Goal: Task Accomplishment & Management: Complete application form

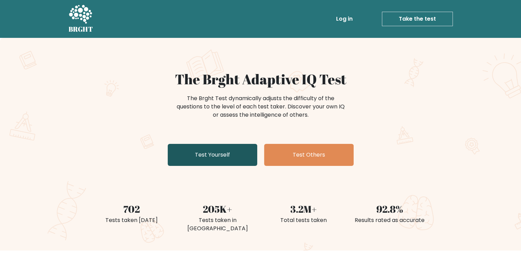
click at [223, 155] on link "Test Yourself" at bounding box center [213, 155] width 90 height 22
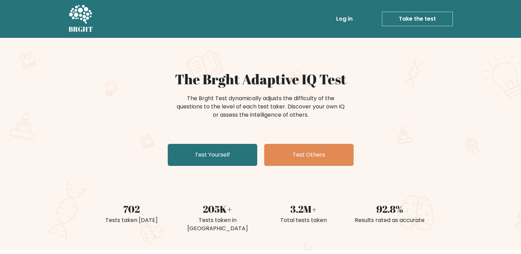
click at [344, 18] on link "Log in" at bounding box center [344, 19] width 22 height 14
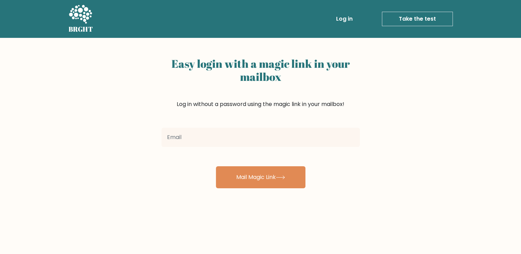
click at [313, 142] on input "email" at bounding box center [261, 137] width 198 height 19
type input "[EMAIL_ADDRESS][DOMAIN_NAME]"
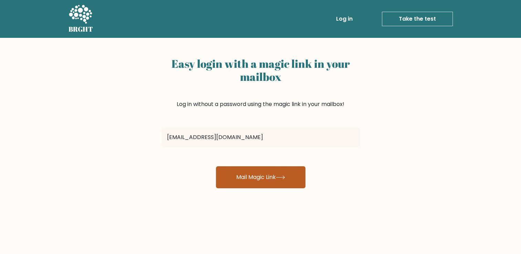
click at [277, 176] on button "Mail Magic Link" at bounding box center [261, 177] width 90 height 22
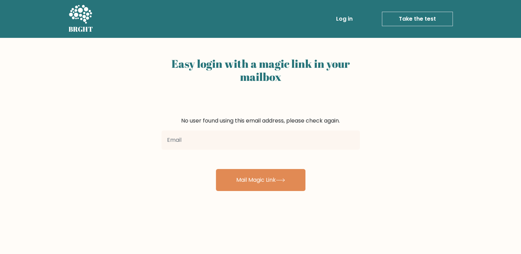
click at [276, 145] on input "email" at bounding box center [261, 140] width 198 height 19
type input "[EMAIL_ADDRESS][DOMAIN_NAME]"
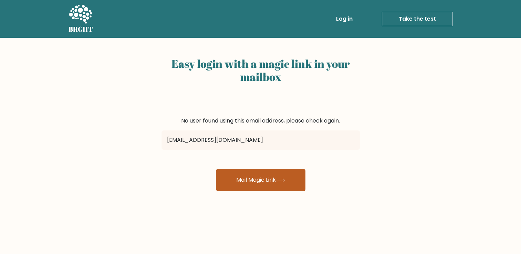
click at [266, 183] on button "Mail Magic Link" at bounding box center [261, 180] width 90 height 22
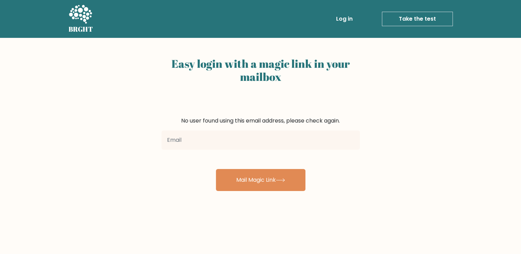
click at [224, 139] on input "email" at bounding box center [261, 140] width 198 height 19
click at [440, 19] on link "Take the test" at bounding box center [417, 19] width 71 height 14
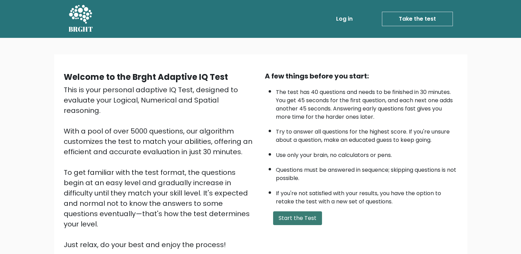
click at [292, 219] on button "Start the Test" at bounding box center [297, 218] width 49 height 14
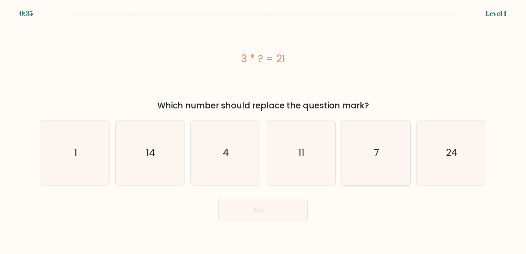
click at [393, 158] on icon "7" at bounding box center [376, 153] width 64 height 64
click at [263, 131] on input "e. 7" at bounding box center [263, 128] width 0 height 3
radio input "true"
click at [278, 207] on button "Next" at bounding box center [263, 210] width 90 height 22
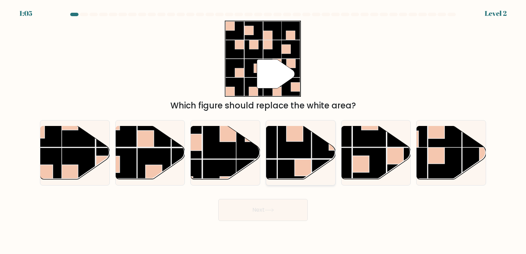
click at [286, 161] on rect at bounding box center [295, 176] width 34 height 34
click at [263, 131] on input "d." at bounding box center [263, 128] width 0 height 3
radio input "true"
click at [266, 216] on button "Next" at bounding box center [263, 210] width 90 height 22
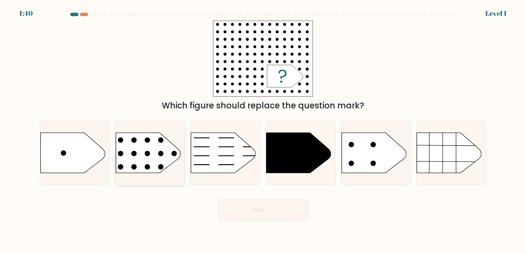
click at [149, 155] on circle at bounding box center [148, 154] width 6 height 6
click at [263, 131] on input "b." at bounding box center [263, 128] width 0 height 3
radio input "true"
click at [269, 214] on button "Next" at bounding box center [263, 210] width 90 height 22
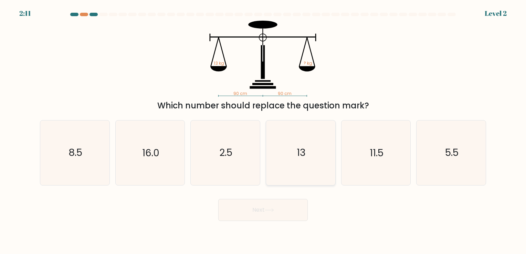
click at [309, 170] on icon "13" at bounding box center [301, 153] width 64 height 64
click at [263, 131] on input "d. 13" at bounding box center [263, 128] width 0 height 3
radio input "true"
click at [265, 208] on button "Next" at bounding box center [263, 210] width 90 height 22
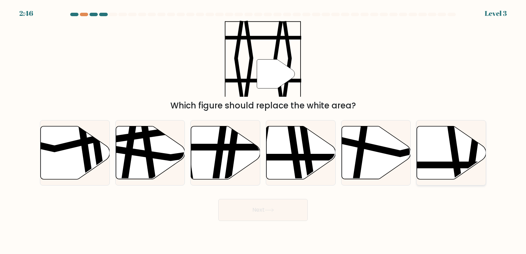
click at [450, 159] on icon at bounding box center [451, 152] width 69 height 53
click at [263, 131] on input "f." at bounding box center [263, 128] width 0 height 3
radio input "true"
click at [274, 207] on button "Next" at bounding box center [263, 210] width 90 height 22
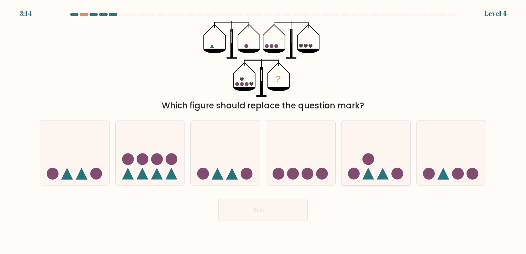
click at [373, 174] on icon at bounding box center [376, 152] width 69 height 57
click at [263, 131] on input "e." at bounding box center [263, 128] width 0 height 3
radio input "true"
click at [270, 215] on button "Next" at bounding box center [263, 210] width 90 height 22
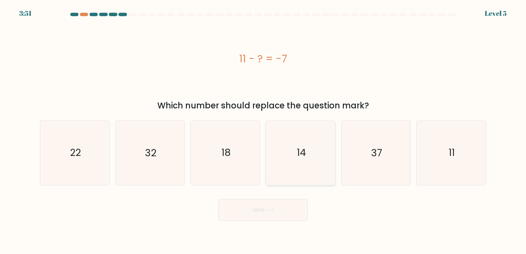
click at [315, 174] on icon "14" at bounding box center [301, 153] width 64 height 64
click at [263, 131] on input "d. 14" at bounding box center [263, 128] width 0 height 3
radio input "true"
click at [271, 206] on button "Next" at bounding box center [263, 210] width 90 height 22
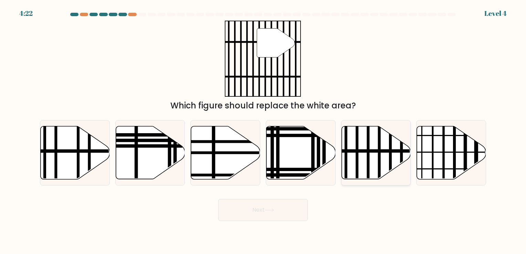
click at [373, 164] on icon at bounding box center [376, 152] width 69 height 53
click at [263, 131] on input "e." at bounding box center [263, 128] width 0 height 3
radio input "true"
click at [271, 210] on icon at bounding box center [269, 210] width 9 height 4
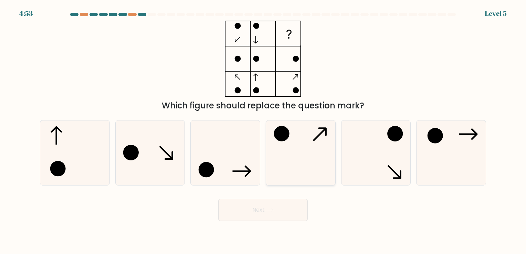
click at [299, 152] on icon at bounding box center [301, 153] width 64 height 64
click at [263, 131] on input "d." at bounding box center [263, 128] width 0 height 3
radio input "true"
click at [262, 214] on button "Next" at bounding box center [263, 210] width 90 height 22
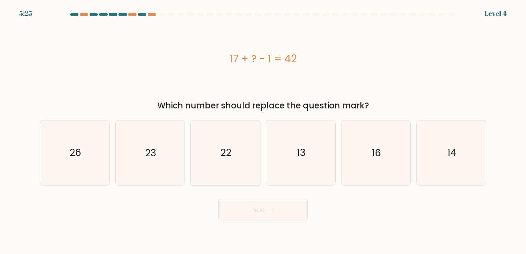
click at [251, 176] on icon "22" at bounding box center [225, 153] width 64 height 64
click at [263, 131] on input "c. 22" at bounding box center [263, 128] width 0 height 3
radio input "true"
click at [274, 213] on button "Next" at bounding box center [263, 210] width 90 height 22
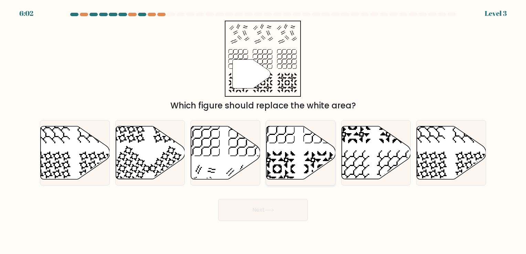
click at [311, 163] on icon at bounding box center [301, 152] width 69 height 53
click at [263, 131] on input "d." at bounding box center [263, 128] width 0 height 3
radio input "true"
click at [276, 210] on button "Next" at bounding box center [263, 210] width 90 height 22
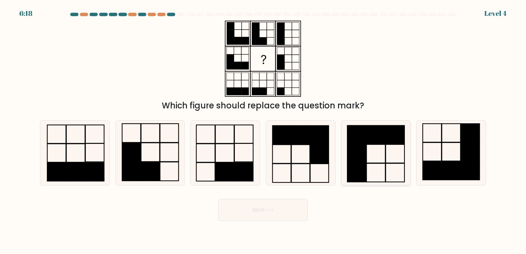
click at [364, 166] on rect at bounding box center [357, 173] width 19 height 19
click at [263, 131] on input "e." at bounding box center [263, 128] width 0 height 3
radio input "true"
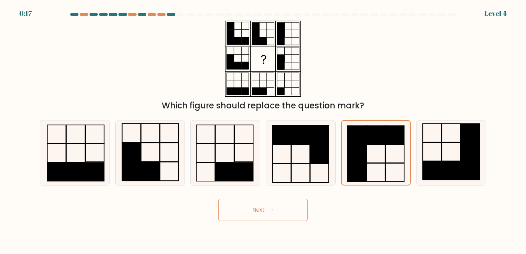
click at [268, 210] on icon at bounding box center [269, 210] width 9 height 4
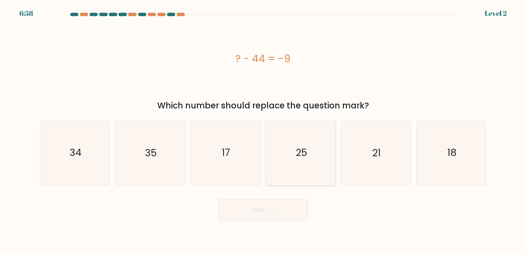
click at [303, 154] on text "25" at bounding box center [301, 152] width 11 height 13
click at [263, 131] on input "d. 25" at bounding box center [263, 128] width 0 height 3
radio input "true"
click at [276, 204] on button "Next" at bounding box center [263, 210] width 90 height 22
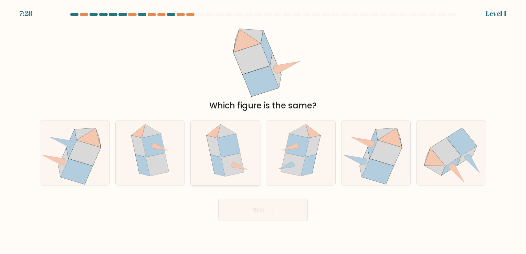
click at [238, 140] on icon at bounding box center [225, 153] width 52 height 64
click at [263, 131] on input "c." at bounding box center [263, 128] width 0 height 3
radio input "true"
click at [278, 211] on button "Next" at bounding box center [263, 210] width 90 height 22
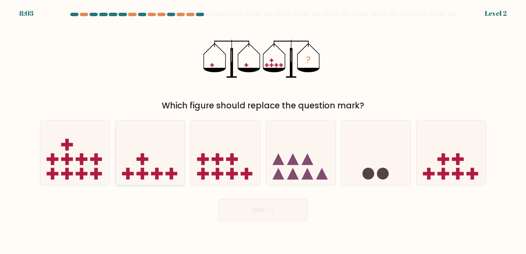
click at [168, 166] on icon at bounding box center [150, 152] width 69 height 57
click at [263, 131] on input "b." at bounding box center [263, 128] width 0 height 3
radio input "true"
click at [279, 206] on button "Next" at bounding box center [263, 210] width 90 height 22
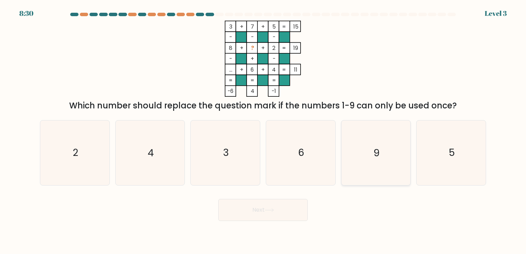
click at [374, 168] on icon "9" at bounding box center [376, 153] width 64 height 64
click at [263, 131] on input "e. 9" at bounding box center [263, 128] width 0 height 3
radio input "true"
click at [277, 211] on button "Next" at bounding box center [263, 210] width 90 height 22
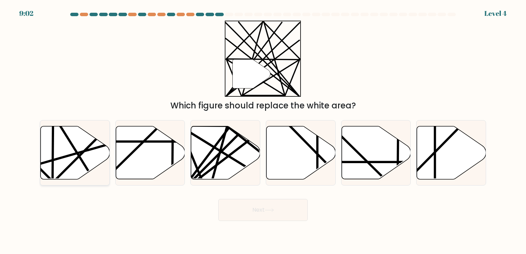
click at [65, 155] on icon at bounding box center [75, 152] width 69 height 53
click at [263, 131] on input "a." at bounding box center [263, 128] width 0 height 3
radio input "true"
click at [271, 210] on icon at bounding box center [269, 210] width 9 height 4
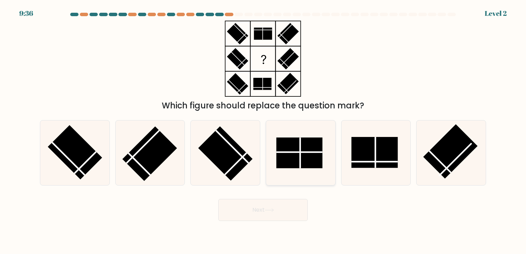
click at [289, 154] on rect at bounding box center [299, 153] width 46 height 31
click at [263, 131] on input "d." at bounding box center [263, 128] width 0 height 3
radio input "true"
click at [238, 209] on button "Next" at bounding box center [263, 210] width 90 height 22
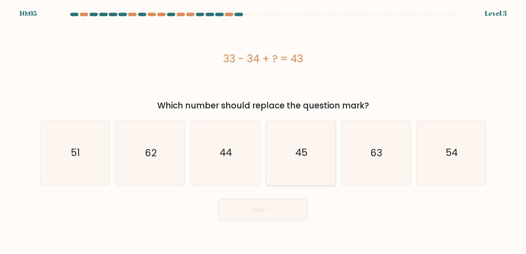
click at [310, 170] on icon "45" at bounding box center [301, 153] width 64 height 64
click at [263, 131] on input "d. 45" at bounding box center [263, 128] width 0 height 3
radio input "true"
click at [283, 212] on button "Next" at bounding box center [263, 210] width 90 height 22
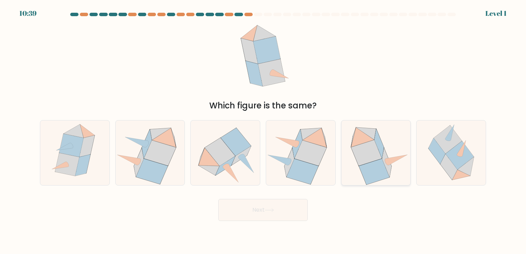
click at [377, 173] on icon at bounding box center [374, 172] width 31 height 26
click at [263, 131] on input "e." at bounding box center [263, 128] width 0 height 3
radio input "true"
click at [274, 221] on body "10:38 Level 1" at bounding box center [263, 127] width 526 height 254
click at [276, 216] on button "Next" at bounding box center [263, 210] width 90 height 22
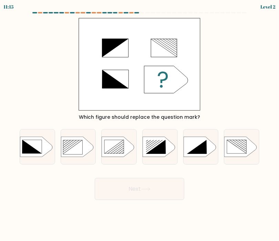
click at [211, 105] on div "Which figure should replace the question mark?" at bounding box center [139, 69] width 248 height 103
click at [165, 148] on icon at bounding box center [156, 147] width 20 height 14
click at [140, 124] on input "d." at bounding box center [139, 122] width 0 height 3
radio input "true"
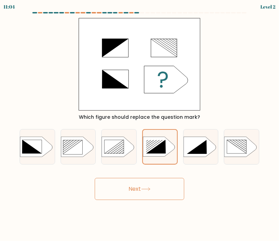
click at [171, 186] on button "Next" at bounding box center [140, 189] width 90 height 22
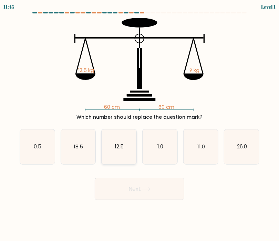
click at [118, 148] on text "12.5" at bounding box center [119, 146] width 9 height 7
click at [139, 124] on input "c. 12.5" at bounding box center [139, 122] width 0 height 3
radio input "true"
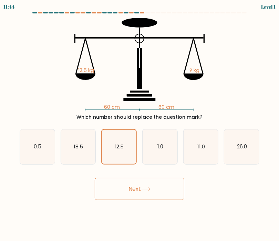
click at [166, 195] on button "Next" at bounding box center [140, 189] width 90 height 22
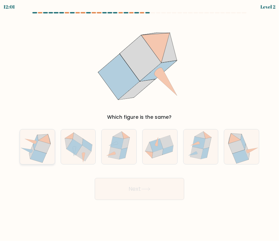
click at [31, 144] on icon at bounding box center [37, 147] width 35 height 32
click at [139, 124] on input "a." at bounding box center [139, 122] width 0 height 3
radio input "true"
click at [167, 188] on button "Next" at bounding box center [140, 189] width 90 height 22
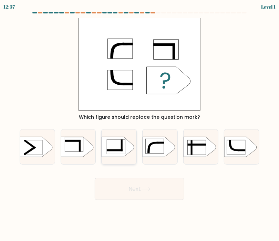
click at [114, 145] on rect at bounding box center [116, 146] width 19 height 15
click at [139, 124] on input "c." at bounding box center [139, 122] width 0 height 3
radio input "true"
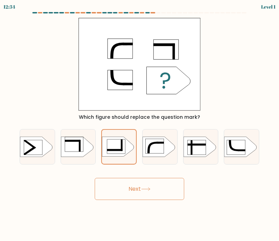
click at [152, 185] on button "Next" at bounding box center [140, 189] width 90 height 22
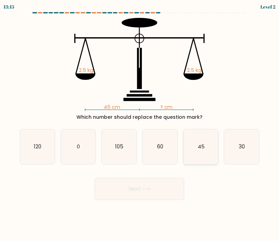
click at [194, 153] on icon "45" at bounding box center [201, 146] width 35 height 35
click at [140, 124] on input "e. 45" at bounding box center [139, 122] width 0 height 3
radio input "true"
click at [162, 183] on button "Next" at bounding box center [140, 189] width 90 height 22
